Goal: Task Accomplishment & Management: Complete application form

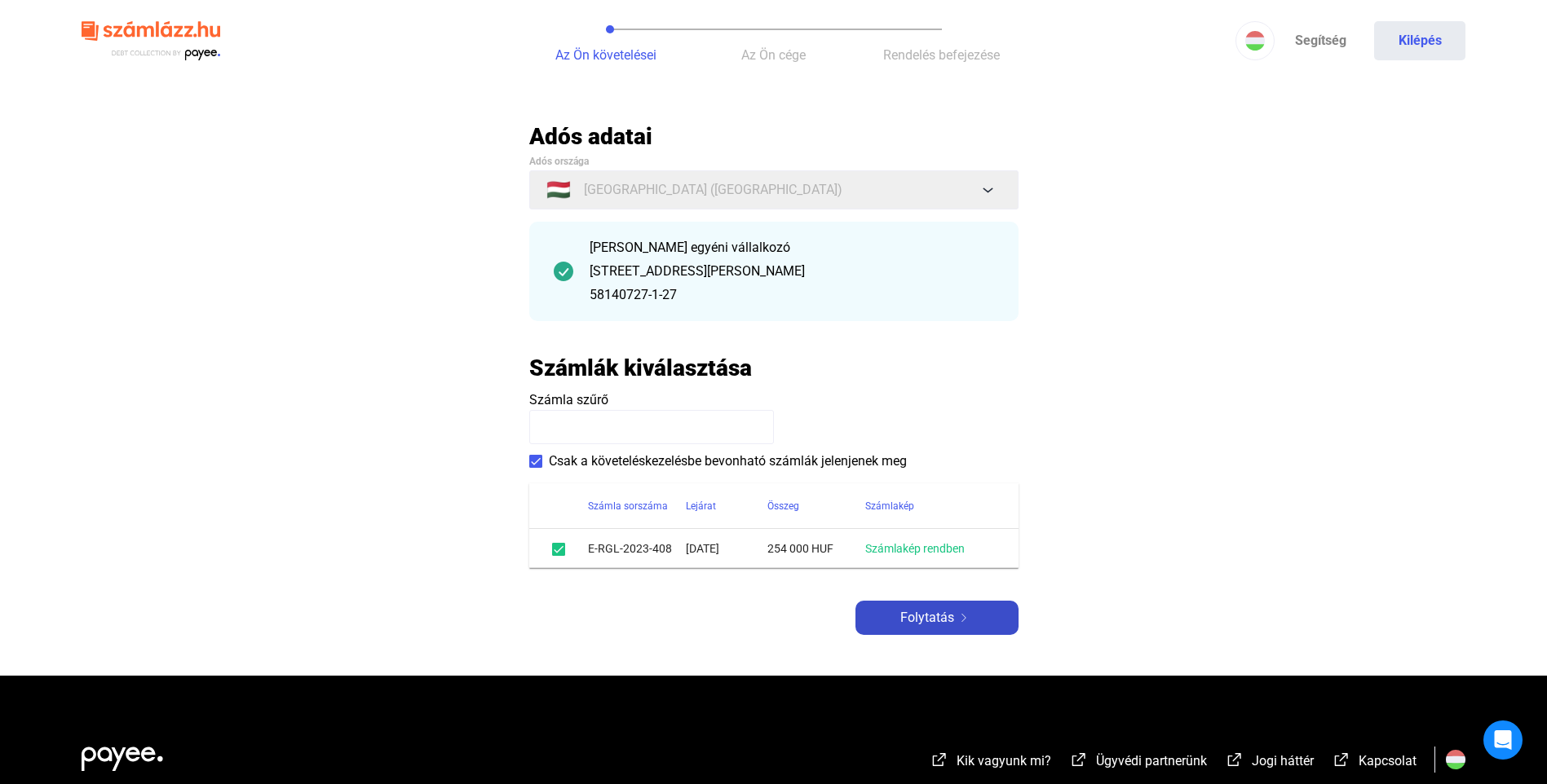
click at [943, 613] on span "Folytatás" at bounding box center [926, 618] width 54 height 19
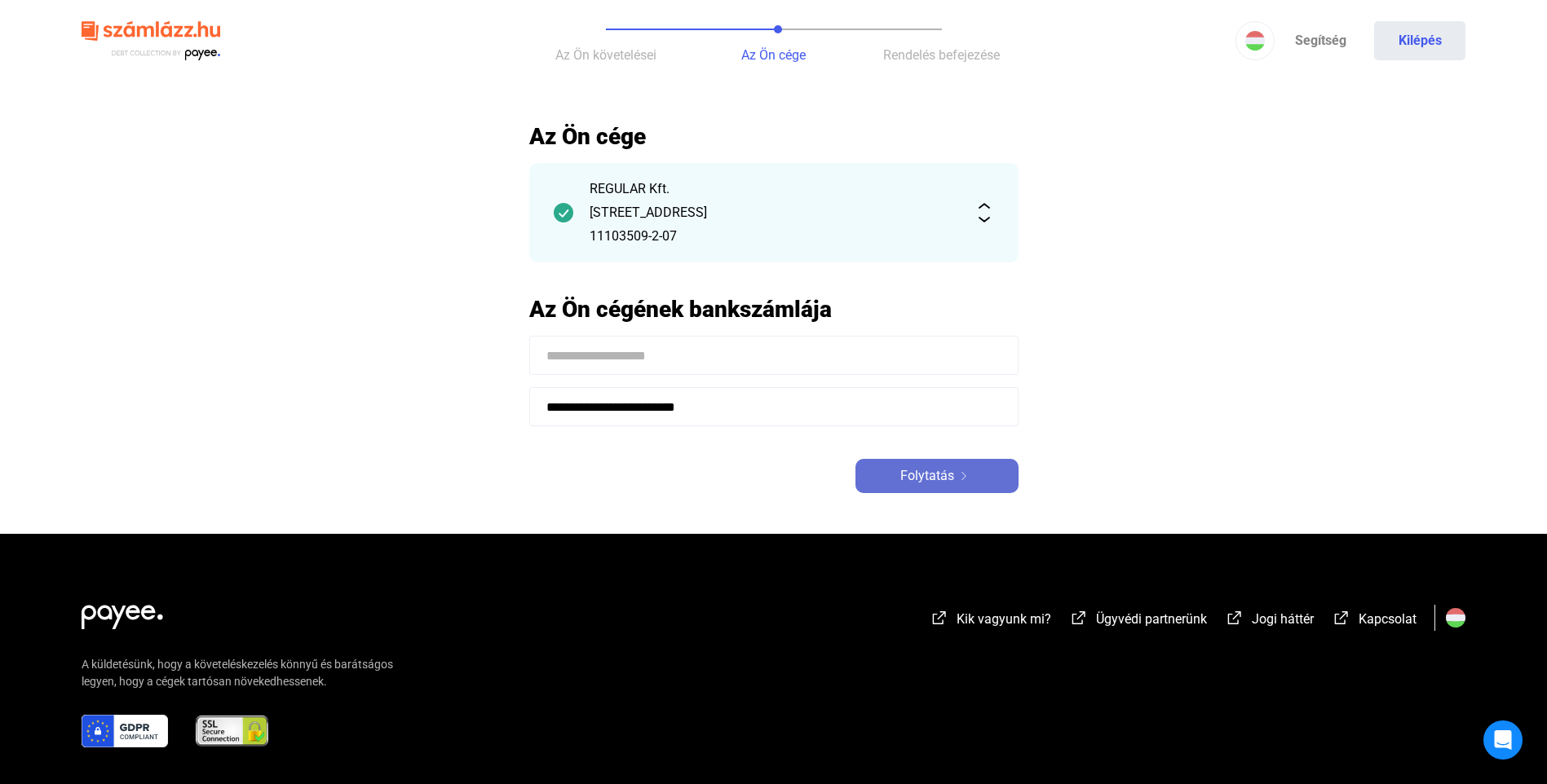
click at [915, 473] on span "Folytatás" at bounding box center [926, 476] width 54 height 19
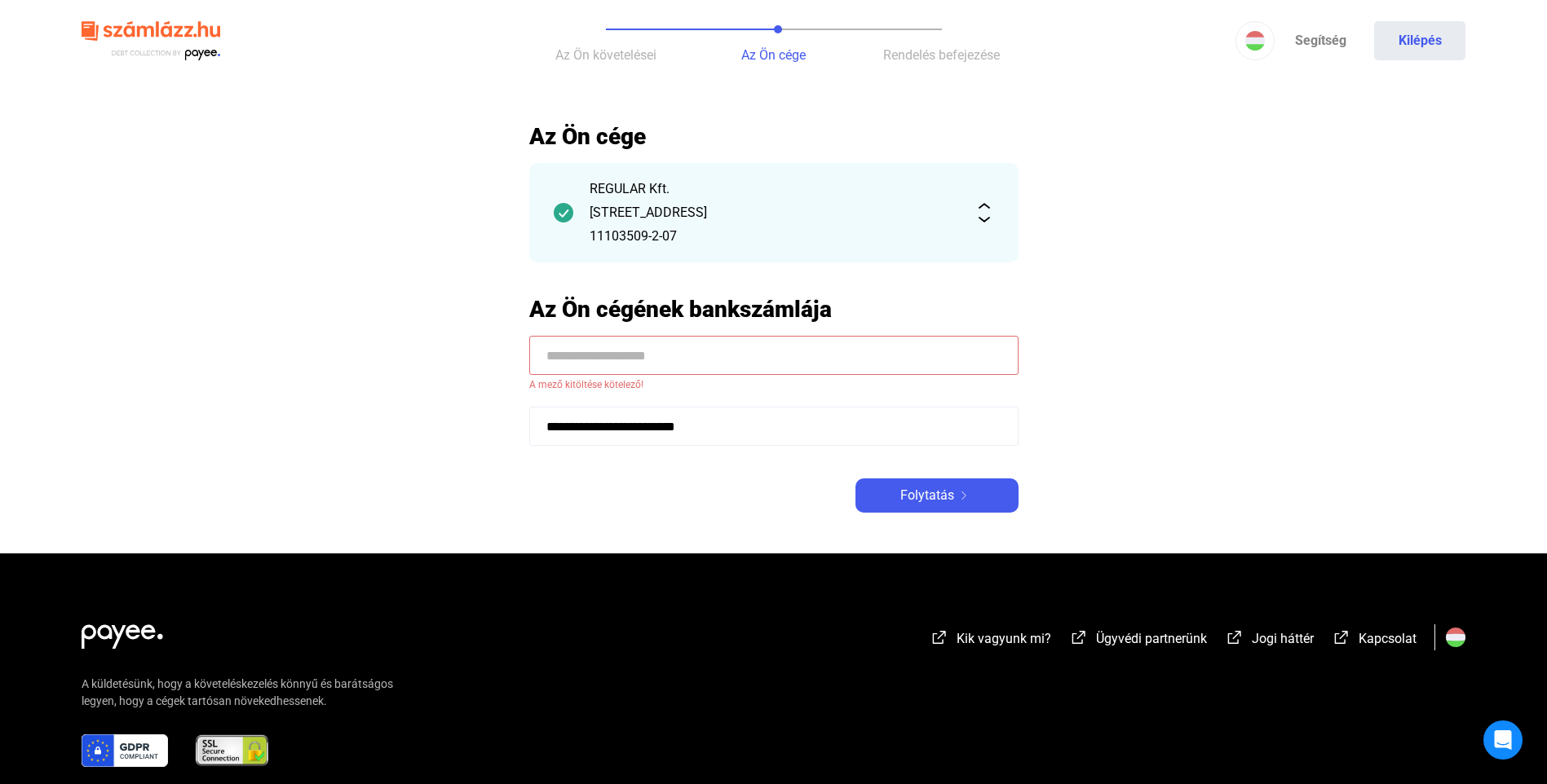
click at [745, 361] on input at bounding box center [774, 355] width 490 height 40
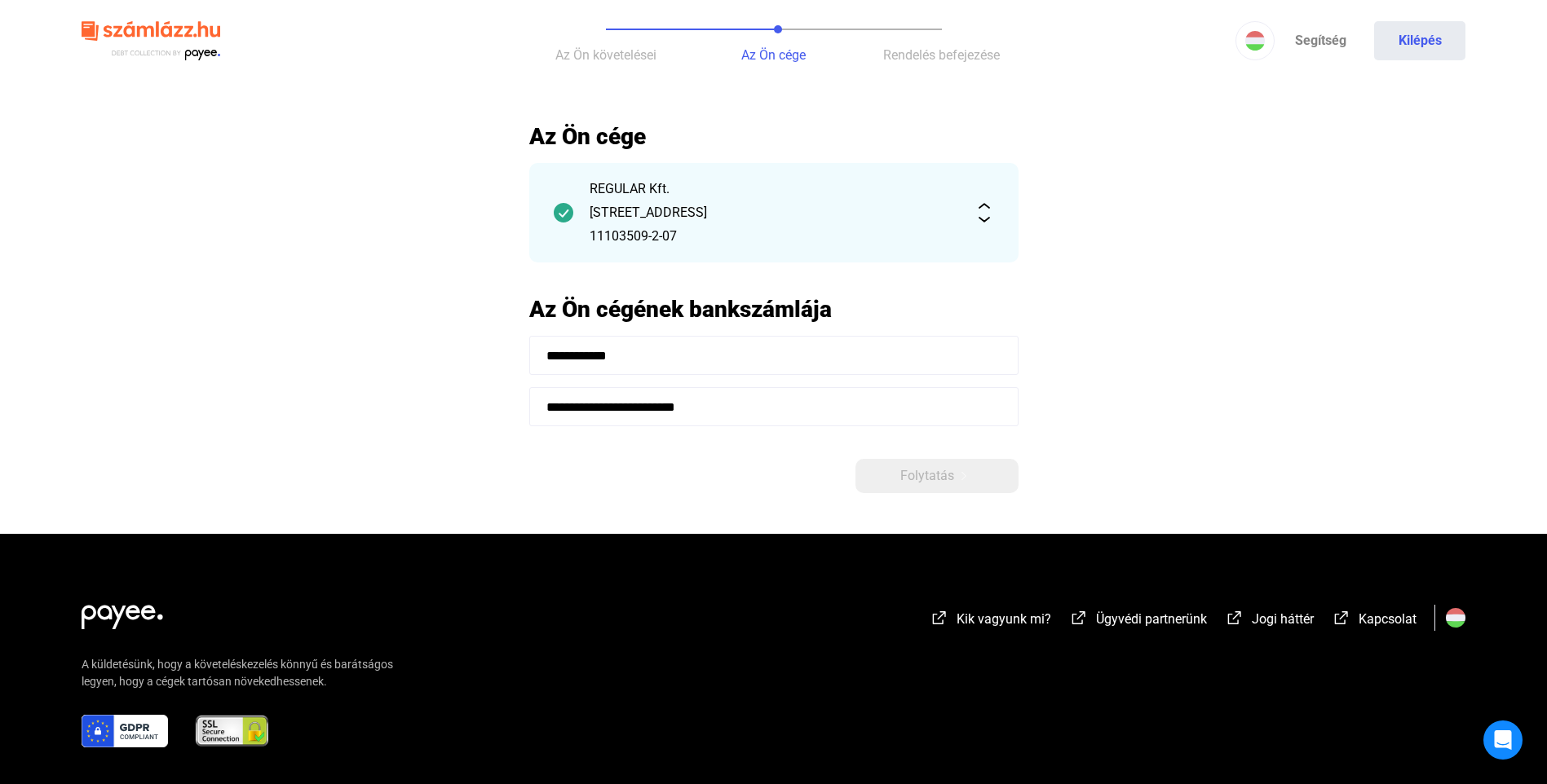
type input "**********"
click at [1246, 362] on main "**********" at bounding box center [774, 328] width 1547 height 411
click at [973, 474] on img at bounding box center [963, 475] width 19 height 8
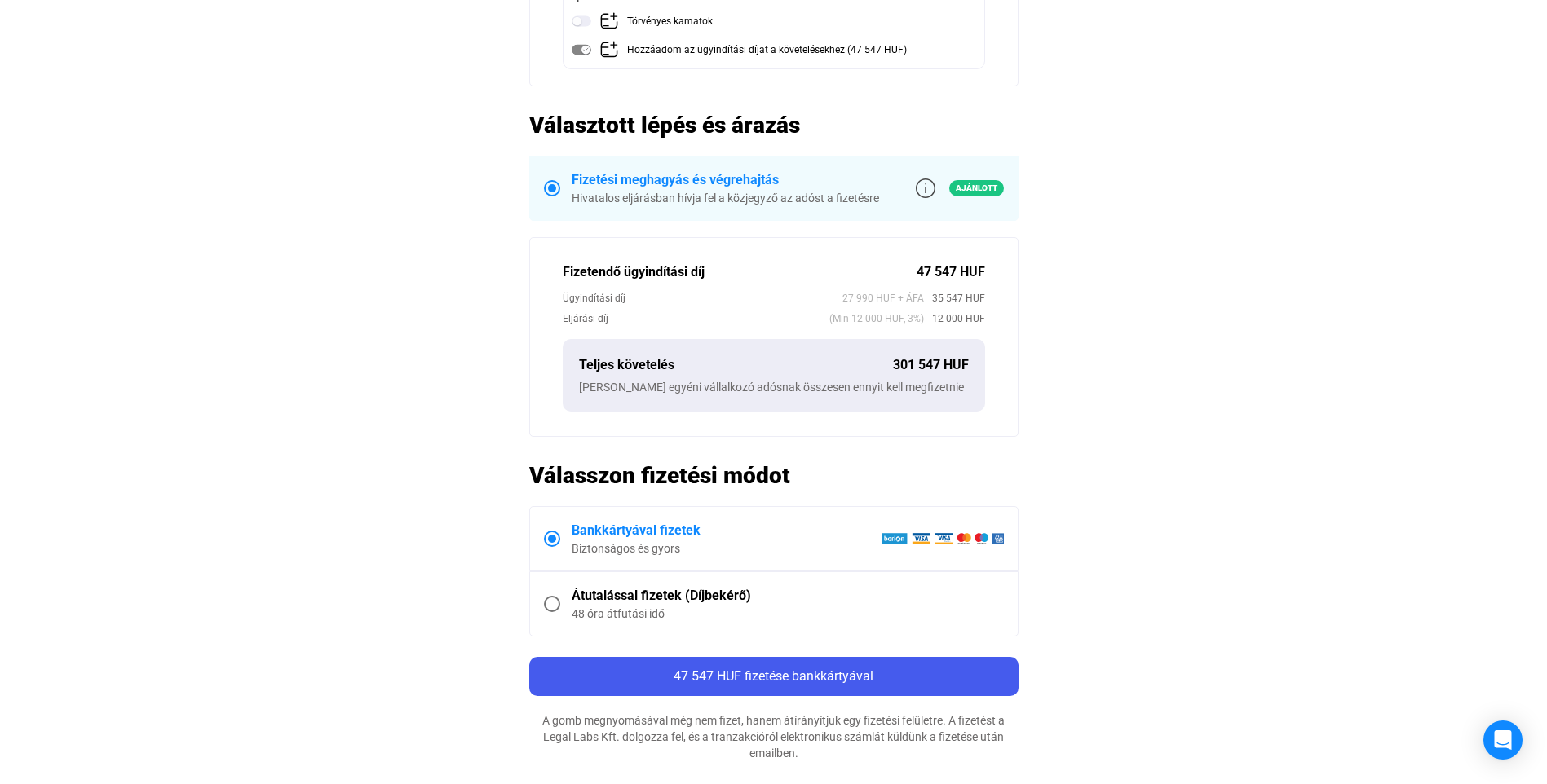
scroll to position [490, 0]
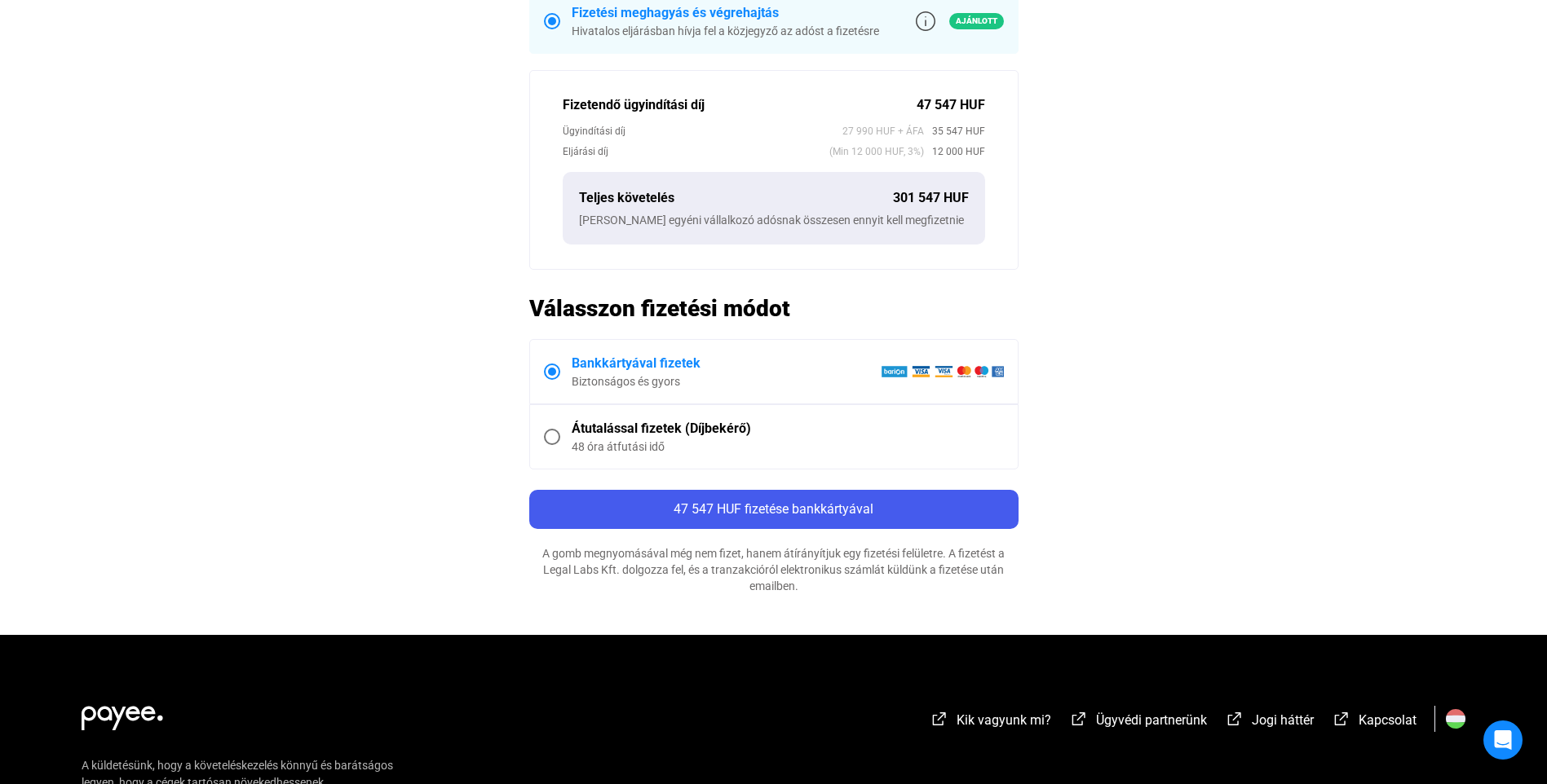
click at [571, 436] on div "Átutalással fizetek (Díjbekérő)" at bounding box center [788, 429] width 432 height 19
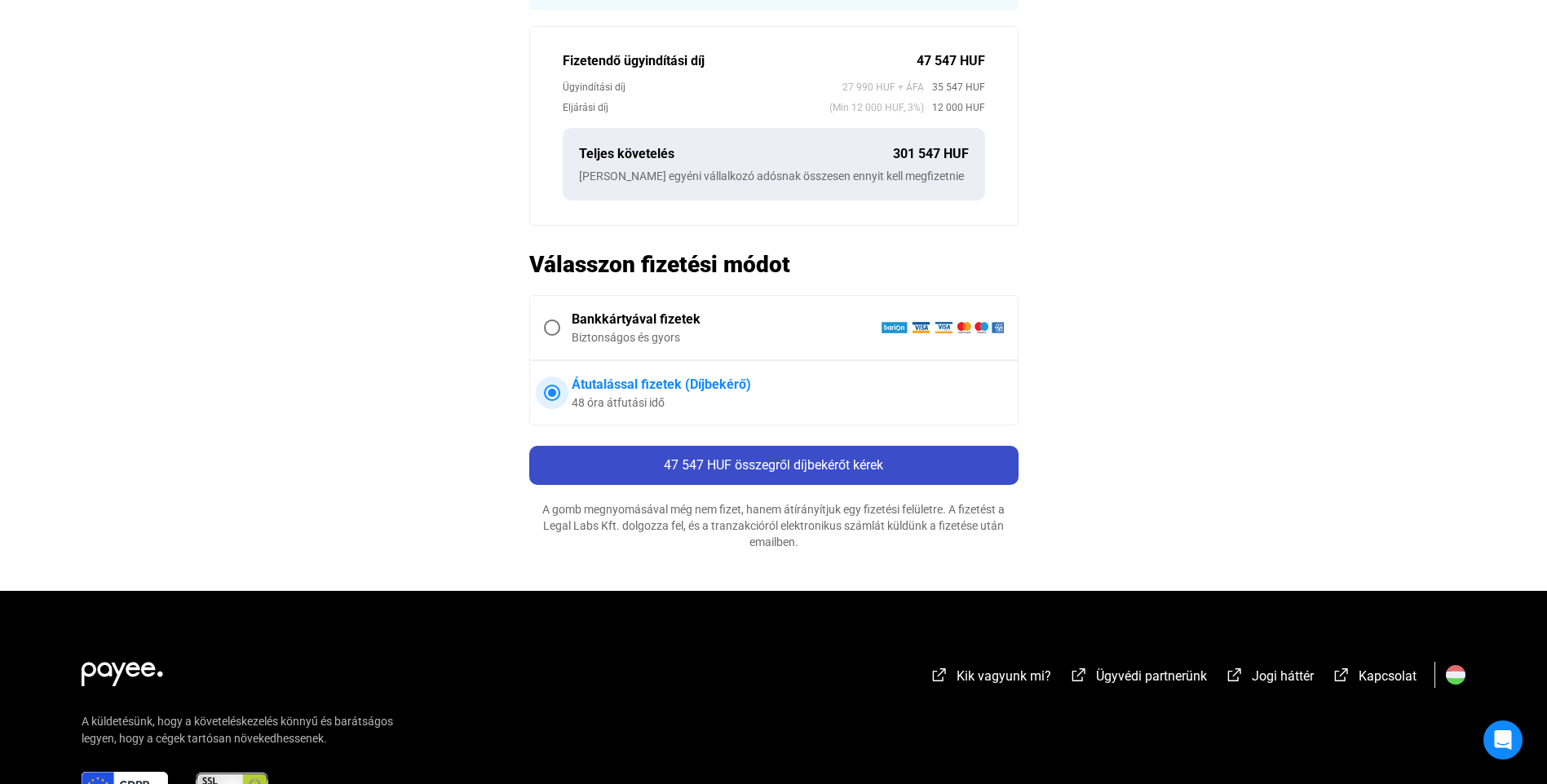
scroll to position [570, 0]
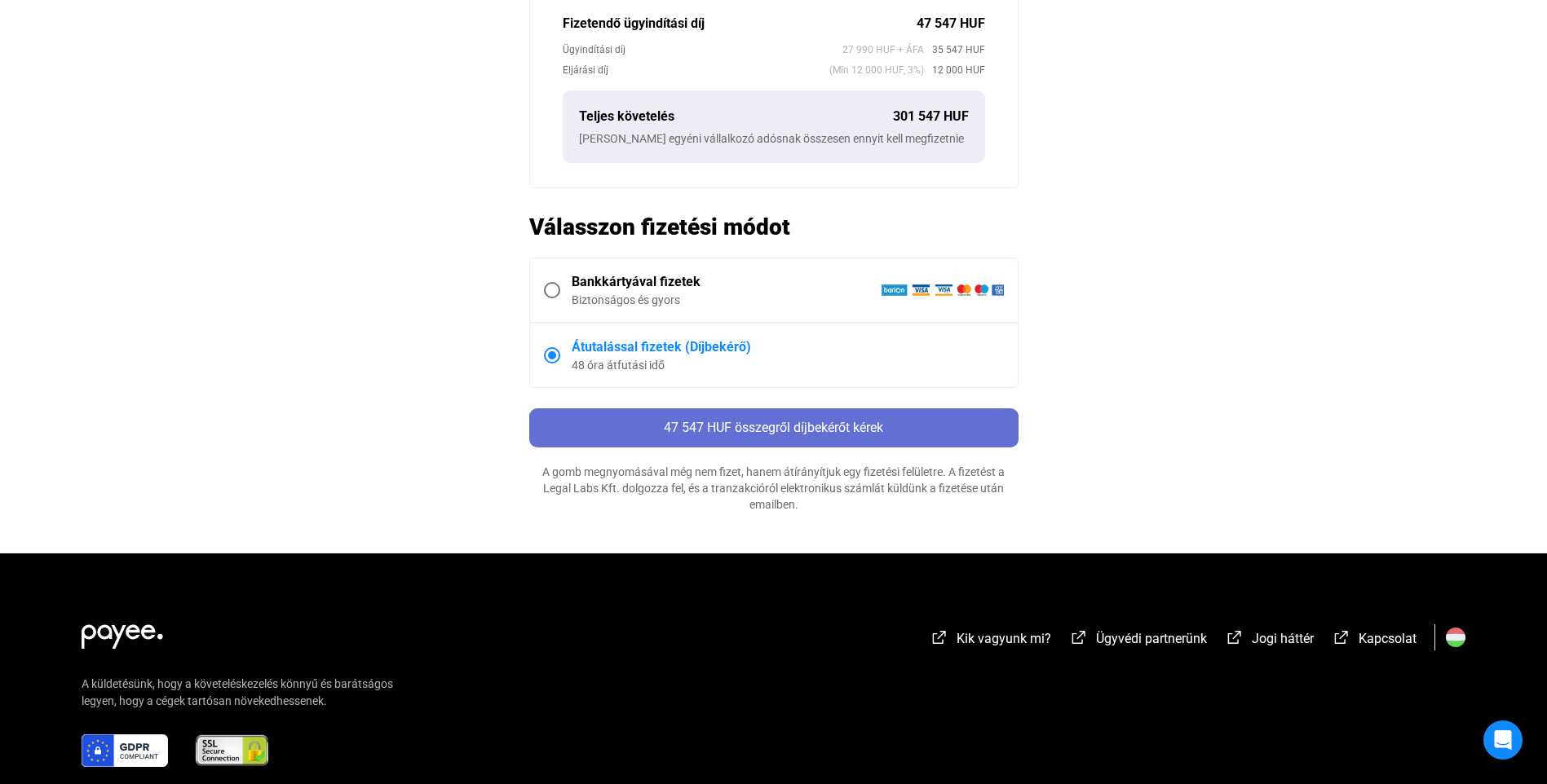
click at [808, 426] on span "47 547 HUF összegről díjbekérőt kérek" at bounding box center [774, 428] width 220 height 16
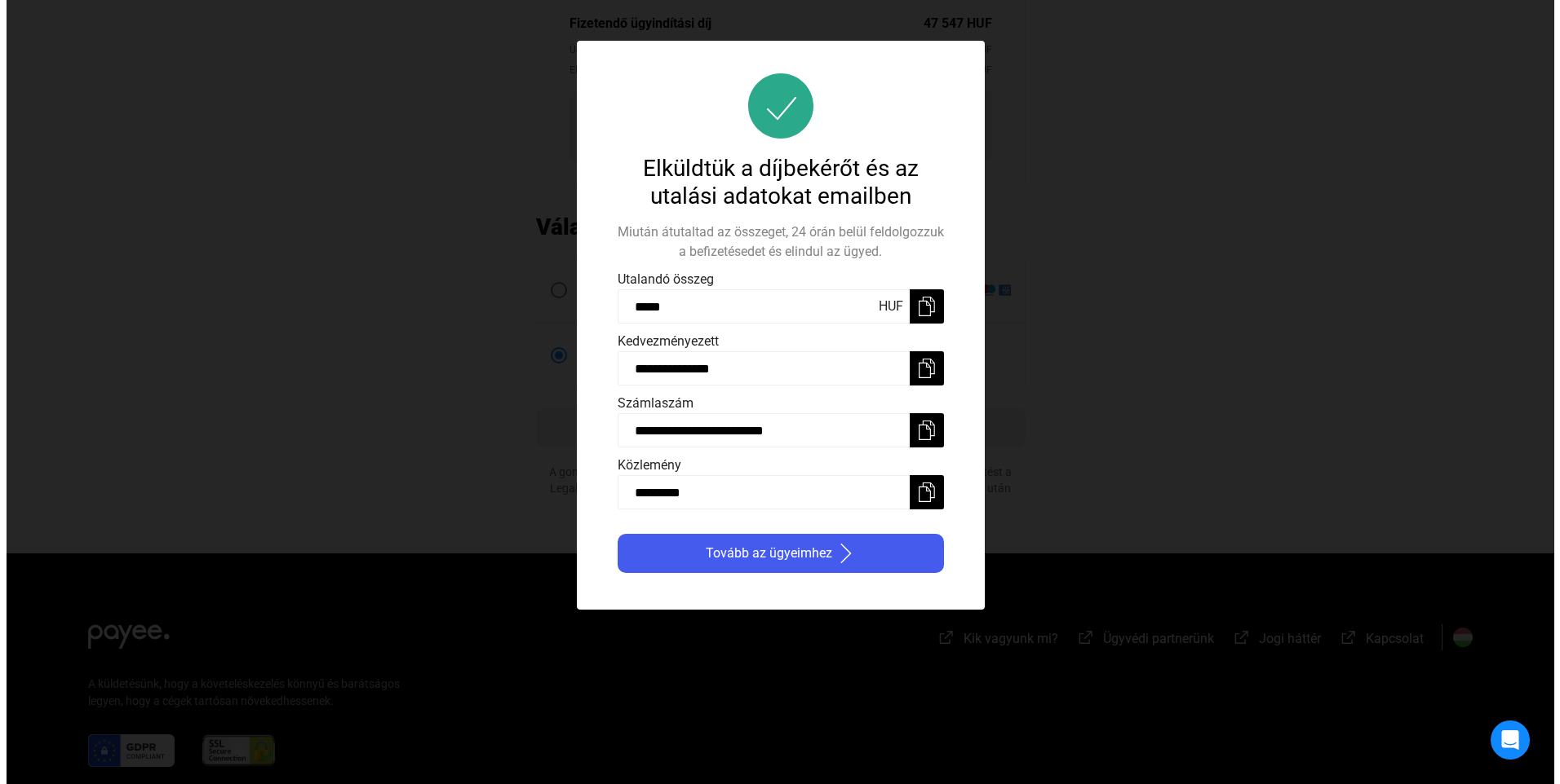
scroll to position [0, 0]
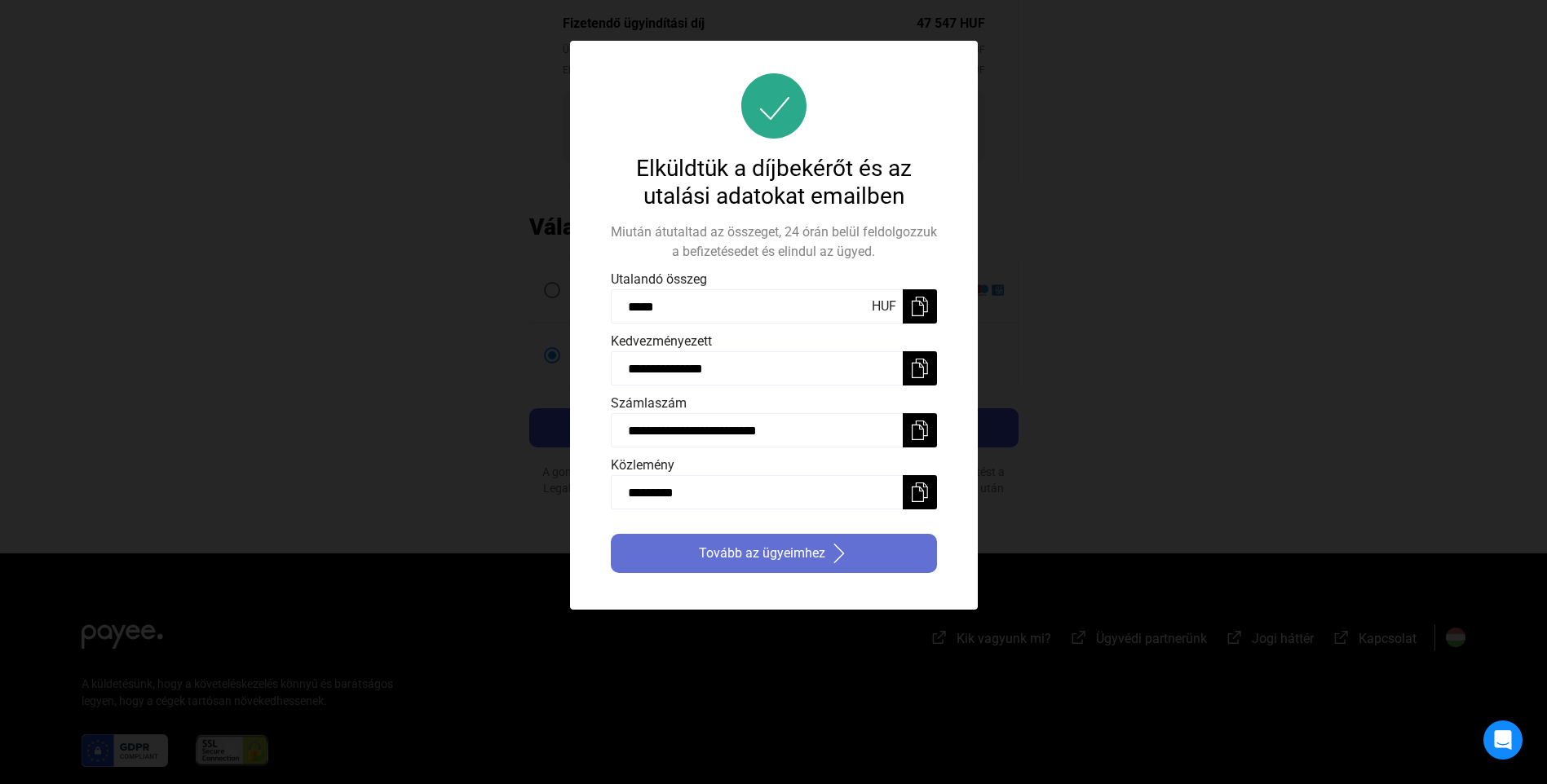
click at [814, 551] on span "Tovább az ügyeimhez" at bounding box center [762, 554] width 127 height 19
